Goal: Information Seeking & Learning: Check status

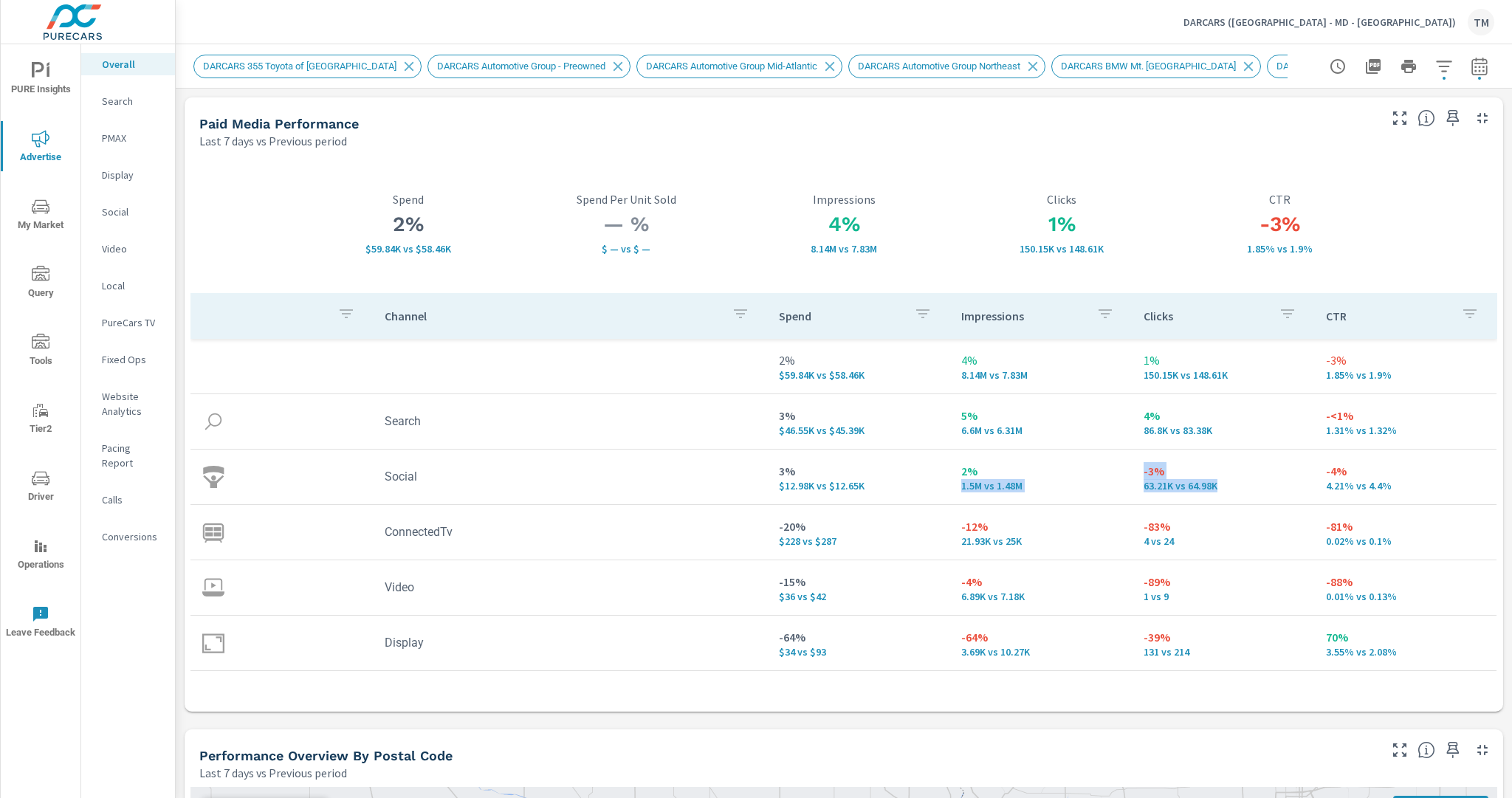
drag, startPoint x: 1213, startPoint y: 488, endPoint x: 1111, endPoint y: 475, distance: 102.8
click at [1111, 475] on tr "Social 3% $12.98K vs $12.65K 2% 1.5M vs 1.48M -3% 63.21K vs 64.98K -4% 4.21% vs…" at bounding box center [843, 477] width 1306 height 55
click at [1111, 474] on p "2%" at bounding box center [1040, 471] width 158 height 17
click at [1132, 476] on td "-3% 63.21K vs 64.98K" at bounding box center [1223, 477] width 183 height 53
drag, startPoint x: 1131, startPoint y: 470, endPoint x: 1160, endPoint y: 472, distance: 29.1
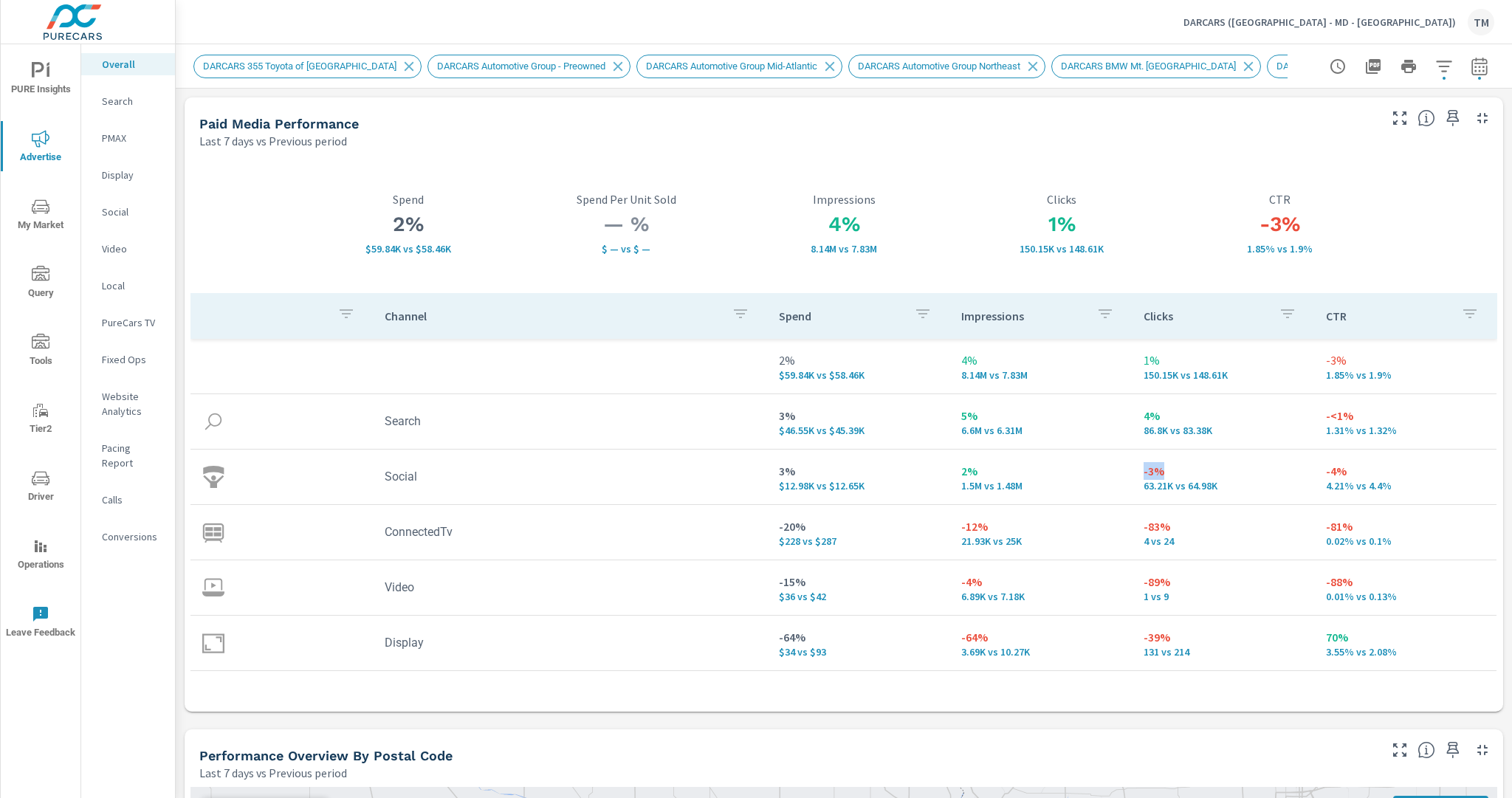
click at [1160, 472] on td "-3% 63.21K vs 64.98K" at bounding box center [1223, 477] width 183 height 53
click at [1176, 483] on p "63.21K vs 64.98K" at bounding box center [1222, 486] width 158 height 12
drag, startPoint x: 1202, startPoint y: 427, endPoint x: 1131, endPoint y: 421, distance: 71.3
click at [1132, 421] on td "4% 86.8K vs 83.38K" at bounding box center [1223, 421] width 183 height 53
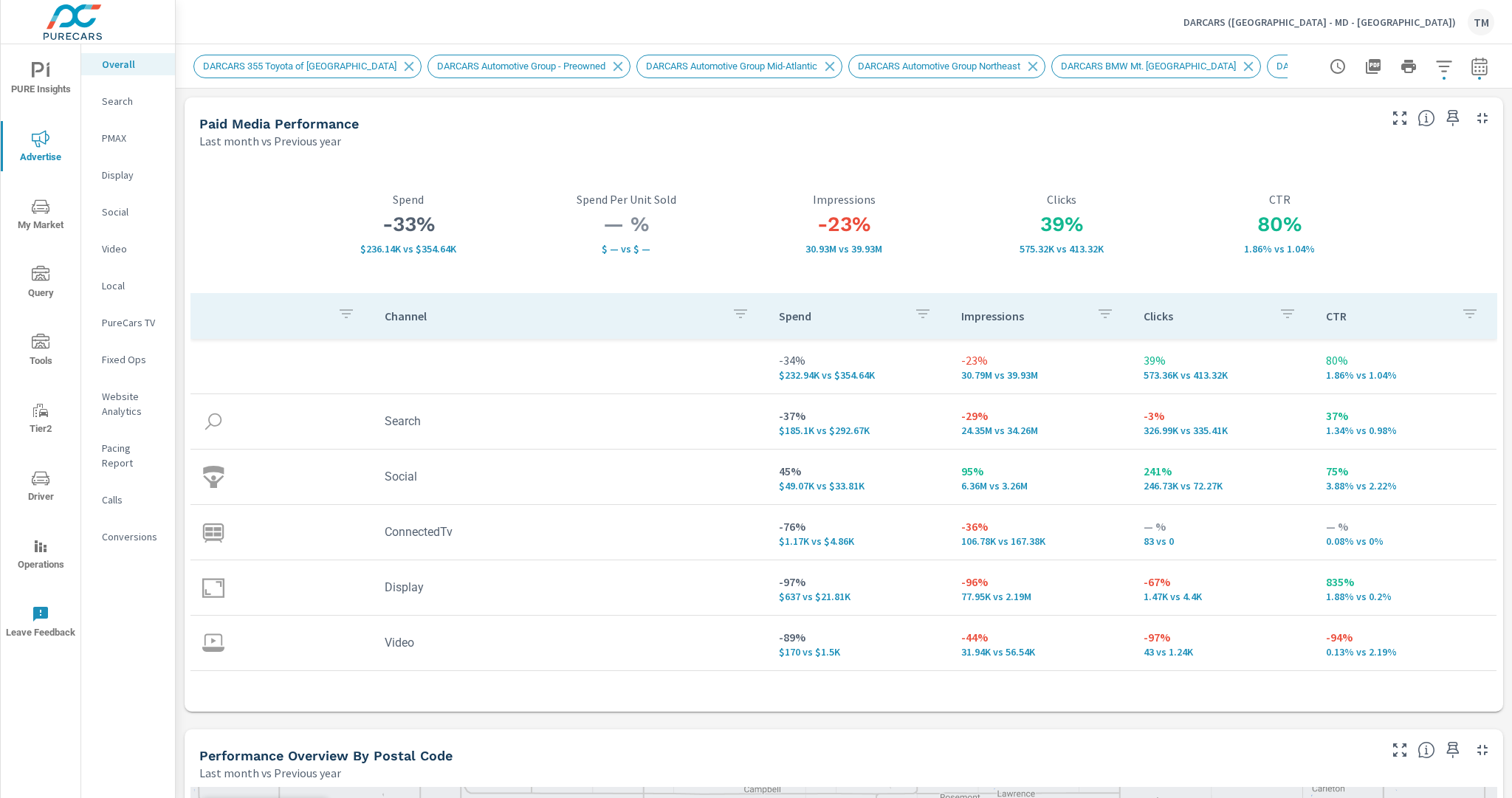
click at [1039, 224] on h3 "39%" at bounding box center [1061, 224] width 217 height 25
drag, startPoint x: 1016, startPoint y: 252, endPoint x: 1070, endPoint y: 257, distance: 54.2
click at [1069, 256] on div "39% 575.32K vs 413.32K Clicks" at bounding box center [1061, 224] width 217 height 138
click at [1075, 257] on div "39% 575.32K vs 413.32K Clicks" at bounding box center [1061, 224] width 217 height 138
drag, startPoint x: 355, startPoint y: 254, endPoint x: 462, endPoint y: 250, distance: 107.1
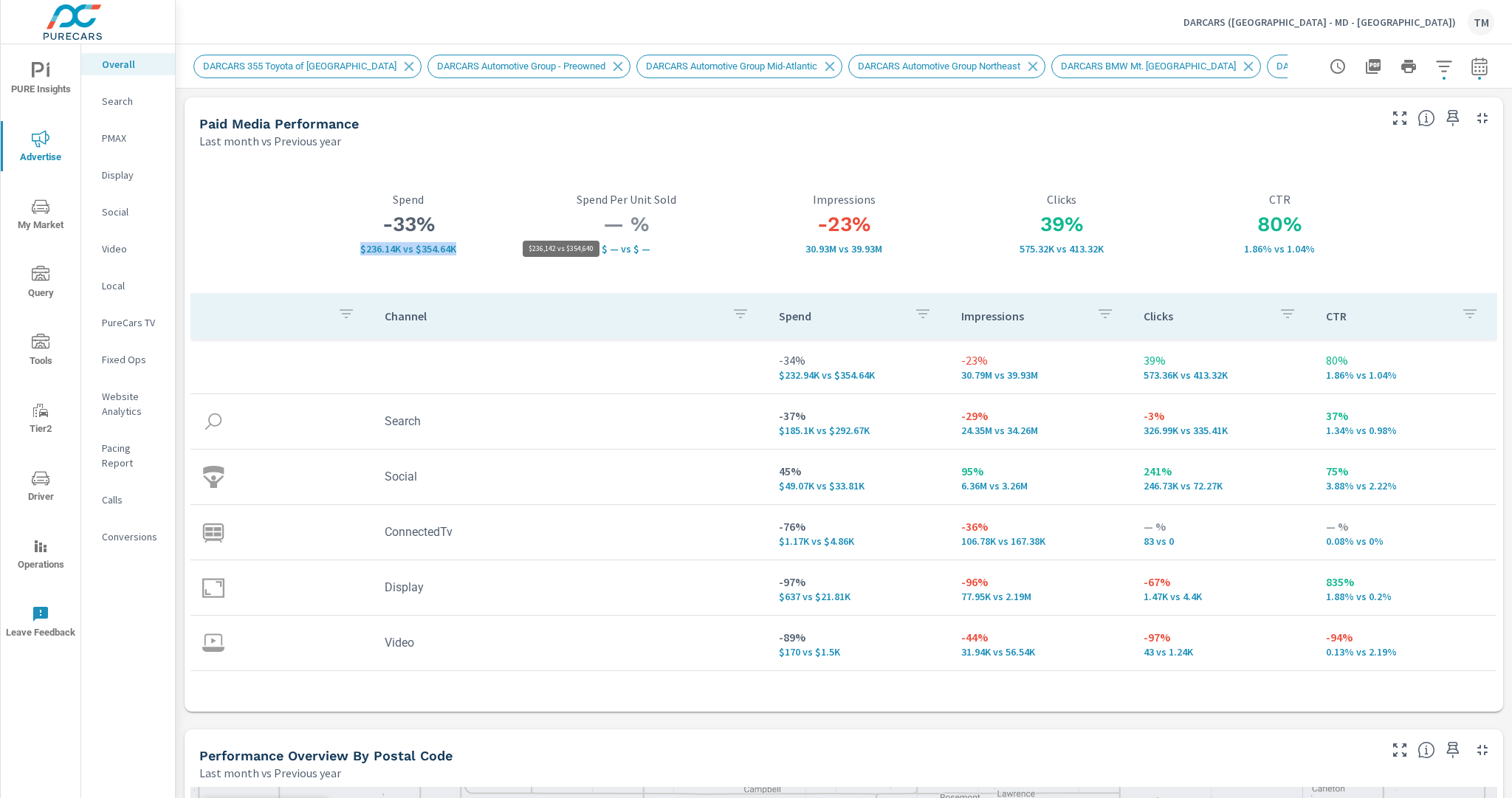
click at [462, 250] on p "$236.14K vs $354.64K" at bounding box center [408, 249] width 217 height 12
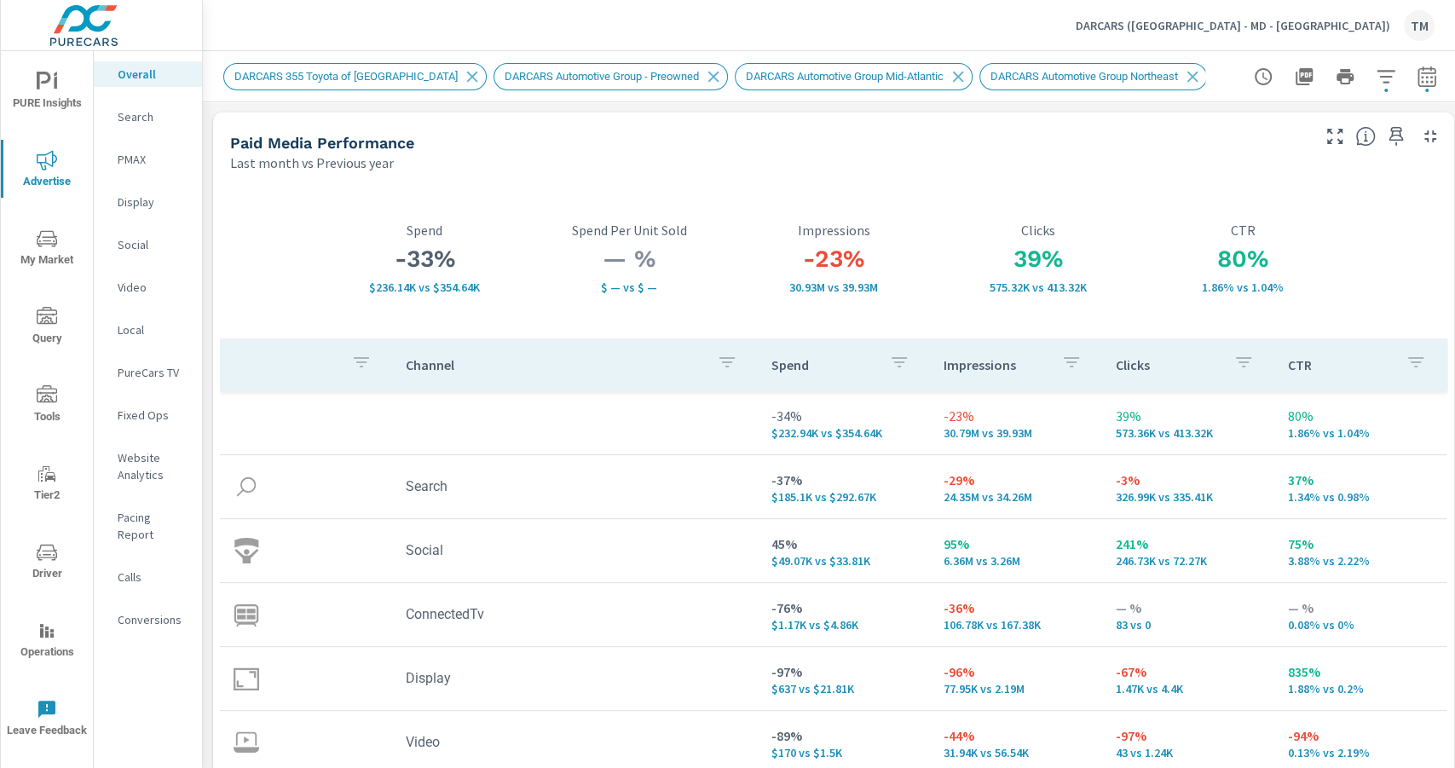
click at [545, 304] on div "— % $ — vs $ — Spend Per Unit Sold" at bounding box center [629, 258] width 205 height 159
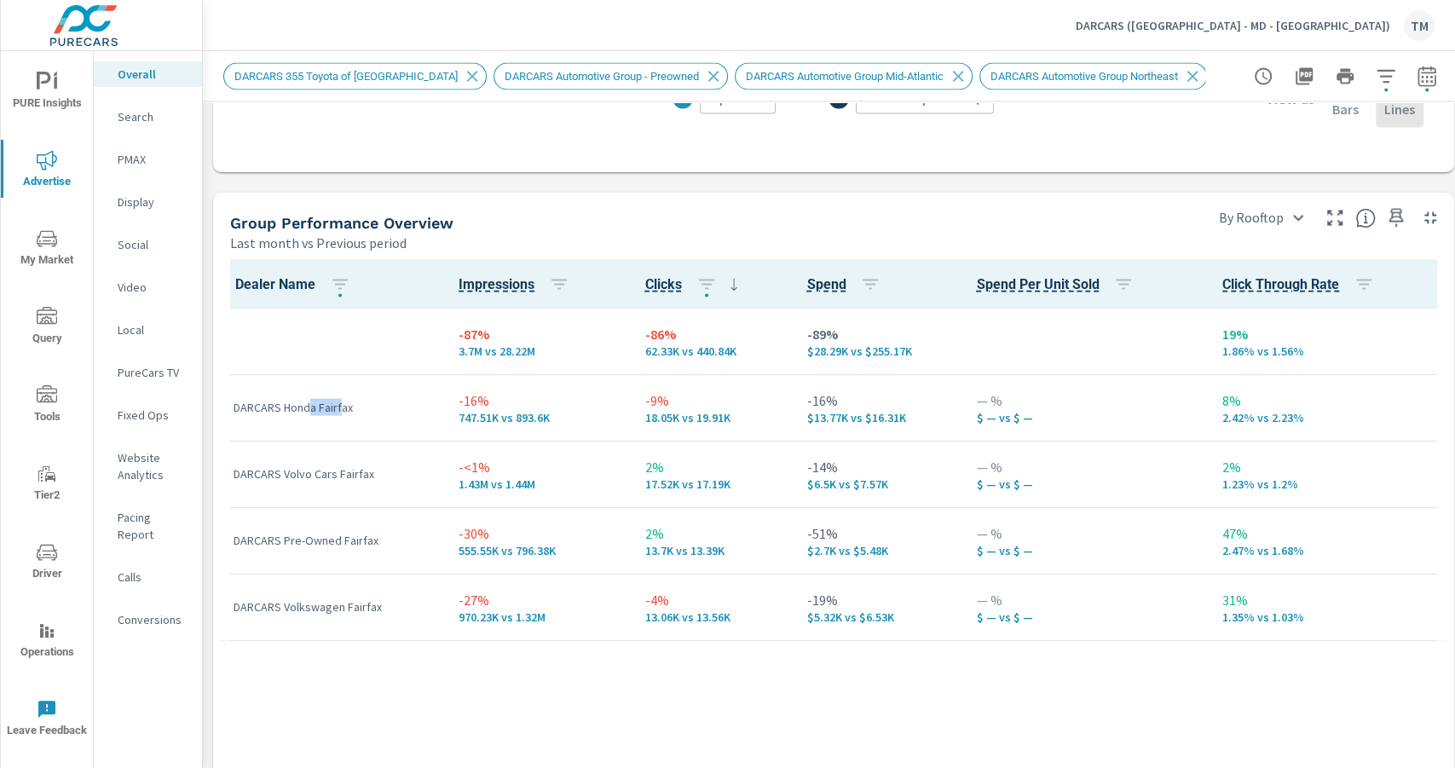
drag, startPoint x: 341, startPoint y: 410, endPoint x: 314, endPoint y: 441, distance: 41.1
click at [312, 414] on p "DARCARS Honda Fairfax" at bounding box center [333, 407] width 198 height 17
drag, startPoint x: 326, startPoint y: 480, endPoint x: 275, endPoint y: 481, distance: 50.3
click at [289, 480] on p "DARCARS Volvo Cars Fairfax" at bounding box center [333, 473] width 198 height 17
click at [327, 609] on p "DARCARS Volkswagen Fairfax" at bounding box center [333, 606] width 198 height 17
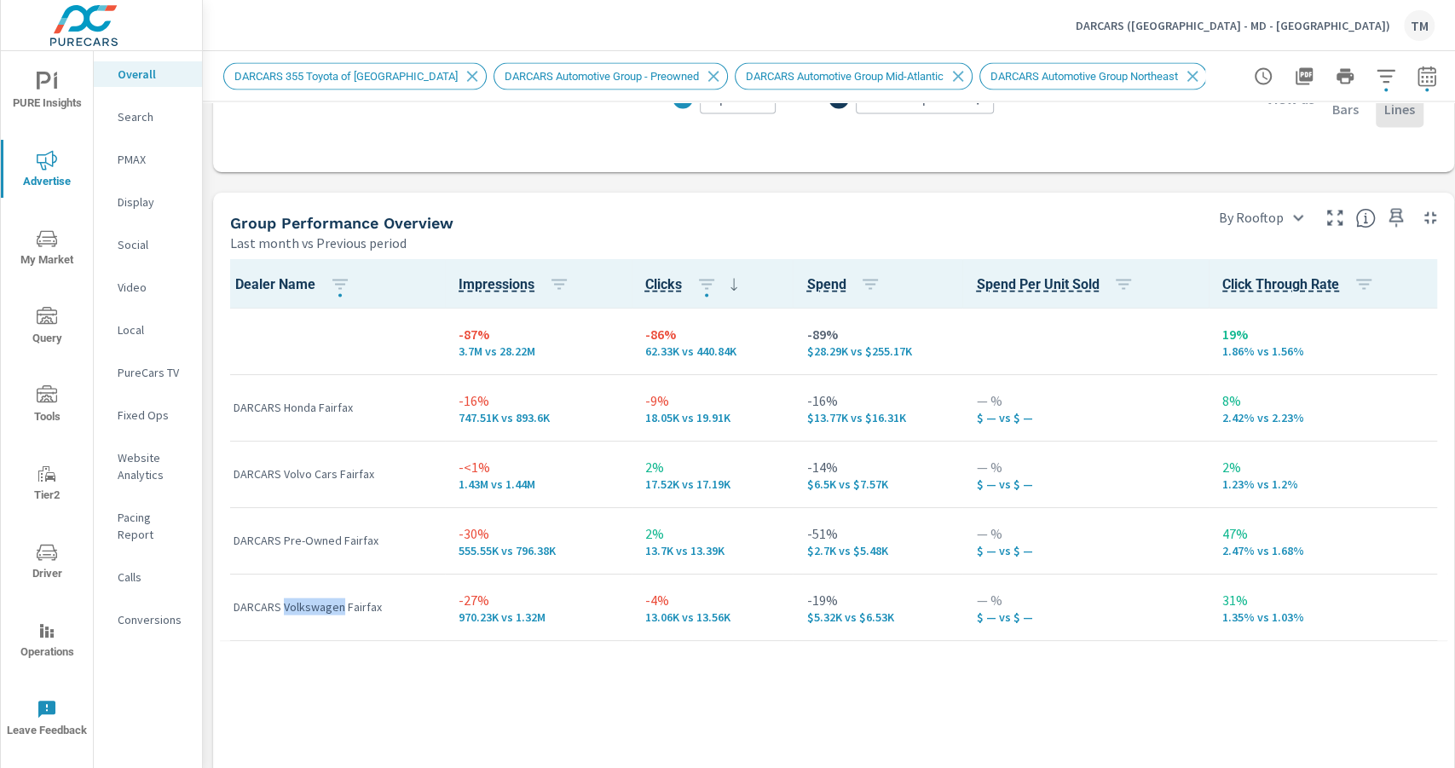
click at [326, 610] on p "DARCARS Volkswagen Fairfax" at bounding box center [333, 606] width 198 height 17
click at [326, 609] on p "DARCARS Volkswagen Fairfax" at bounding box center [333, 606] width 198 height 17
click at [736, 435] on td "-9% 18.05K vs 19.91K" at bounding box center [713, 407] width 162 height 66
drag, startPoint x: 641, startPoint y: 419, endPoint x: 724, endPoint y: 418, distance: 83.5
click at [724, 418] on p "18.05K vs 19.91K" at bounding box center [712, 418] width 135 height 14
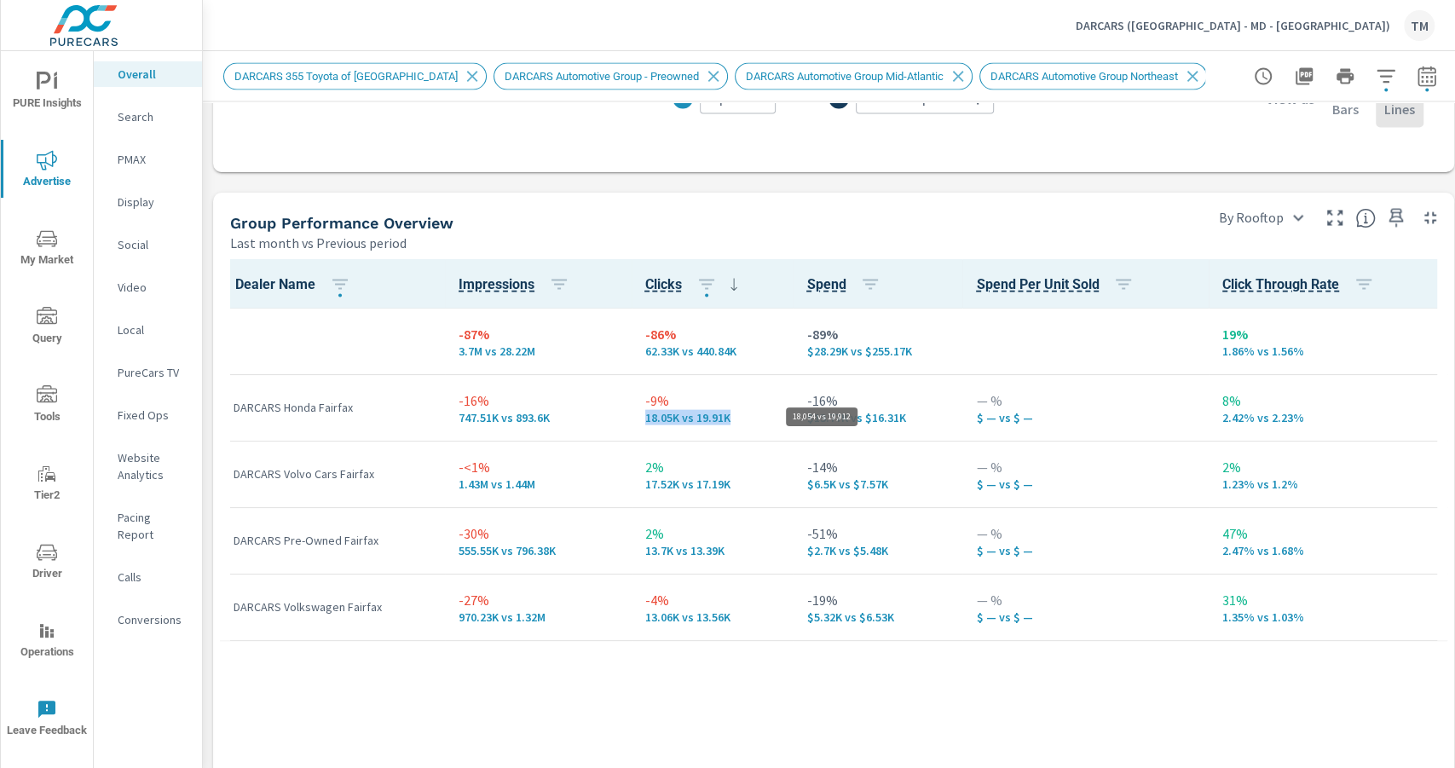
click at [724, 418] on p "18.05K vs 19.91K" at bounding box center [712, 418] width 135 height 14
click at [820, 401] on p "-16%" at bounding box center [877, 400] width 142 height 20
drag, startPoint x: 836, startPoint y: 401, endPoint x: 775, endPoint y: 395, distance: 61.6
click at [776, 395] on tr "DARCARS Honda Fairfax -16% 747.51K vs 893.6K -9% 18.05K vs 19.91K -16% $13.77K …" at bounding box center [833, 407] width 1227 height 66
click at [820, 402] on p "-16%" at bounding box center [877, 400] width 142 height 20
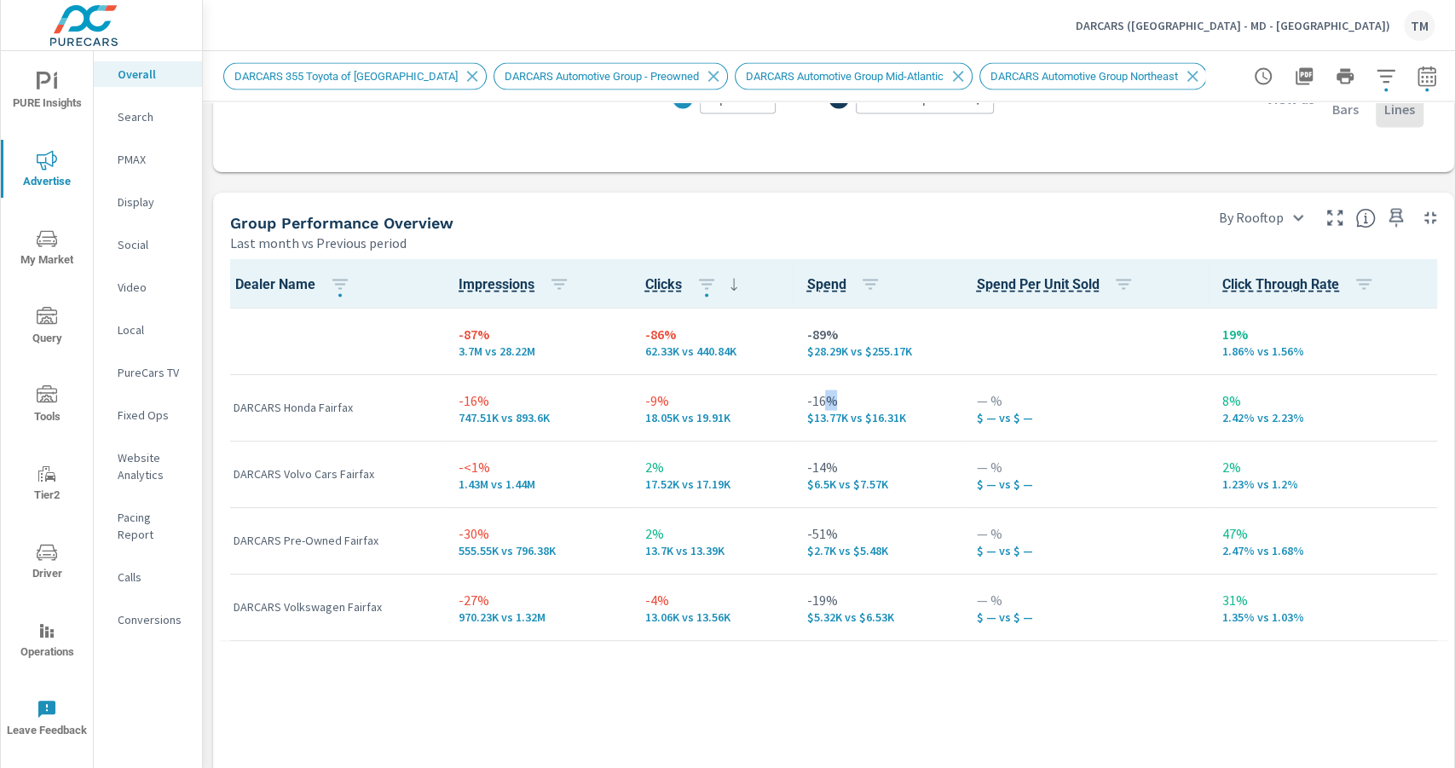
click at [820, 402] on p "-16%" at bounding box center [877, 400] width 142 height 20
drag, startPoint x: 667, startPoint y: 401, endPoint x: 623, endPoint y: 394, distance: 45.0
click at [623, 394] on tr "DARCARS Honda Fairfax -16% 747.51K vs 893.6K -9% 18.05K vs 19.91K -16% $13.77K …" at bounding box center [833, 407] width 1227 height 66
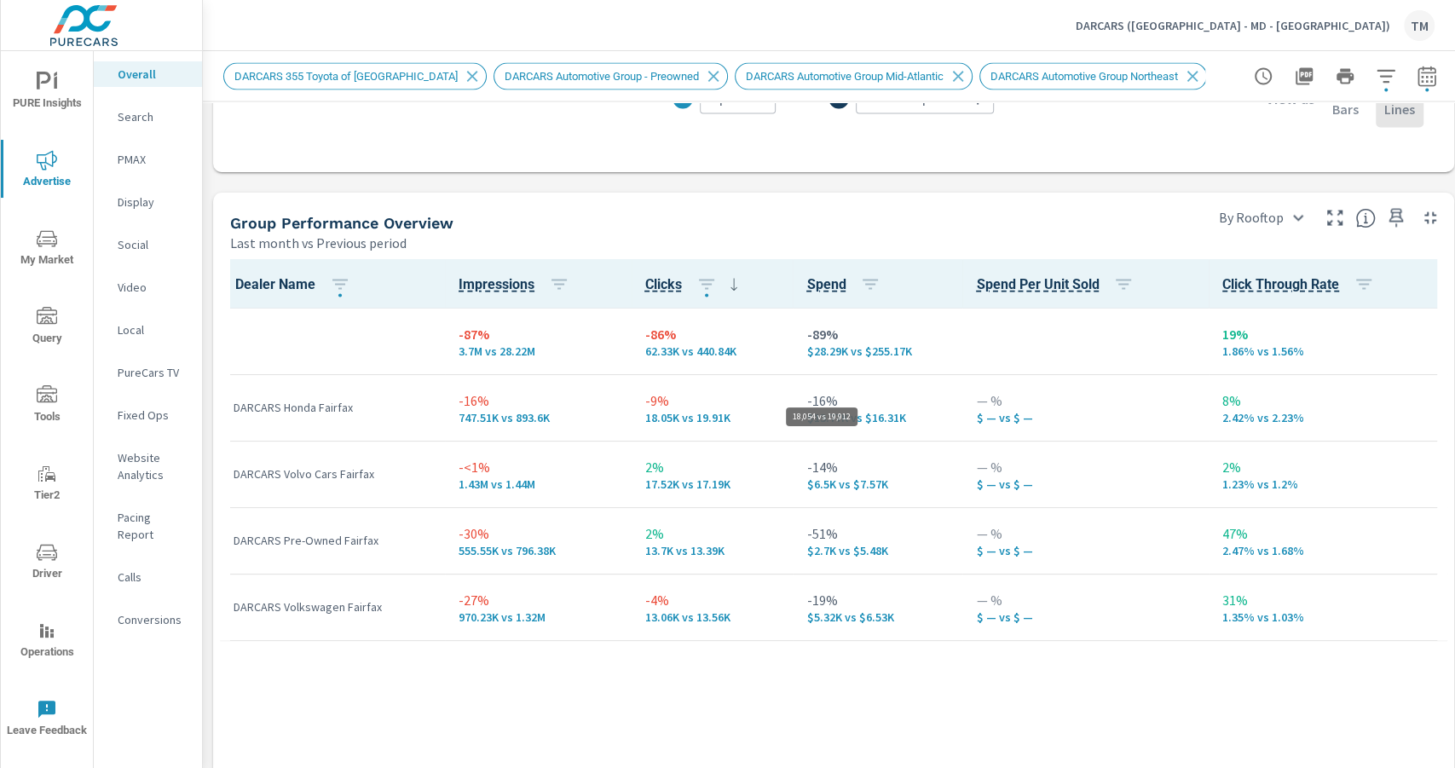
click at [667, 418] on p "18.05K vs 19.91K" at bounding box center [712, 418] width 135 height 14
drag, startPoint x: 670, startPoint y: 398, endPoint x: 644, endPoint y: 397, distance: 25.6
click at [645, 397] on p "-9%" at bounding box center [712, 400] width 135 height 20
drag, startPoint x: 651, startPoint y: 465, endPoint x: 637, endPoint y: 464, distance: 14.5
click at [637, 464] on td "2% 17.52K vs 17.19K" at bounding box center [713, 474] width 162 height 66
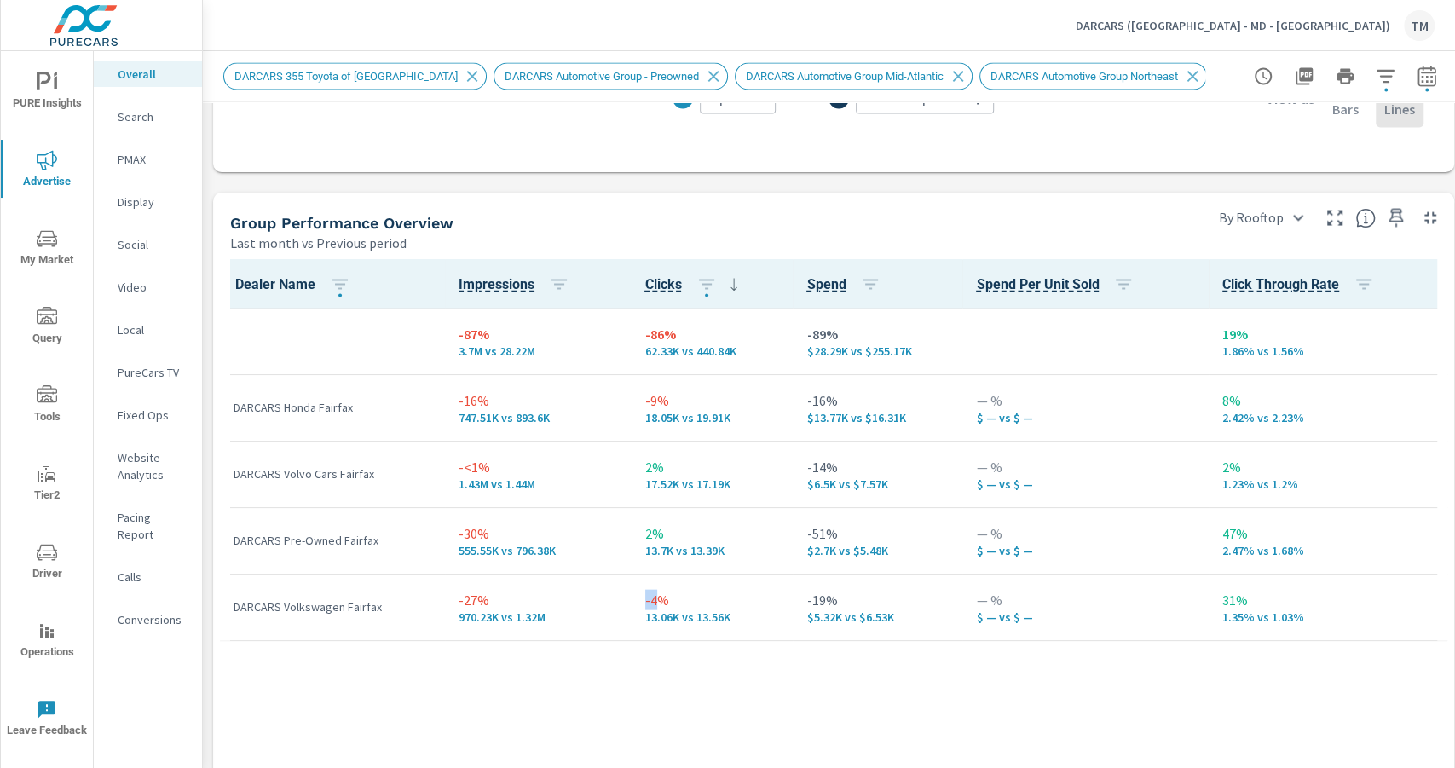
drag, startPoint x: 652, startPoint y: 599, endPoint x: 639, endPoint y: 597, distance: 13.0
click at [639, 597] on td "-4% 13.06K vs 13.56K" at bounding box center [713, 607] width 162 height 66
